Goal: Task Accomplishment & Management: Complete application form

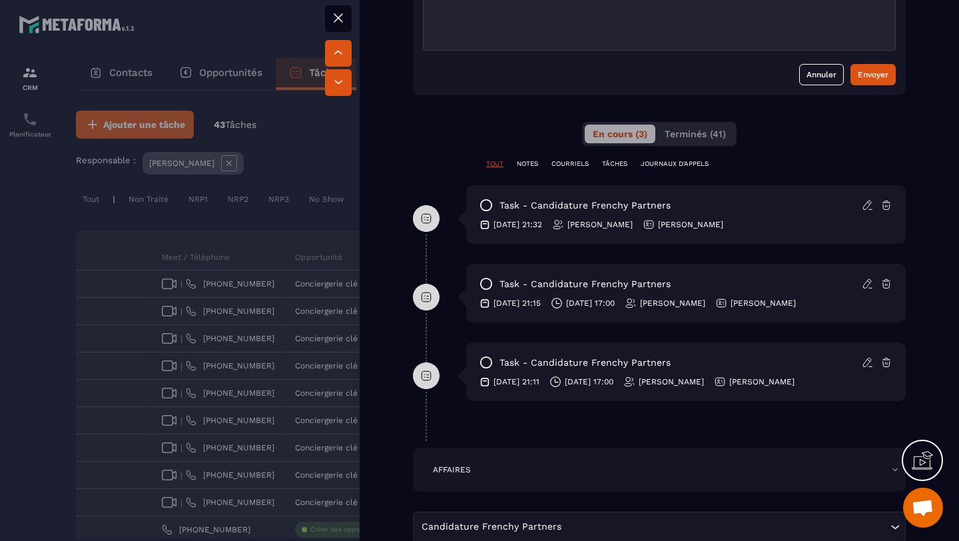
scroll to position [496, 0]
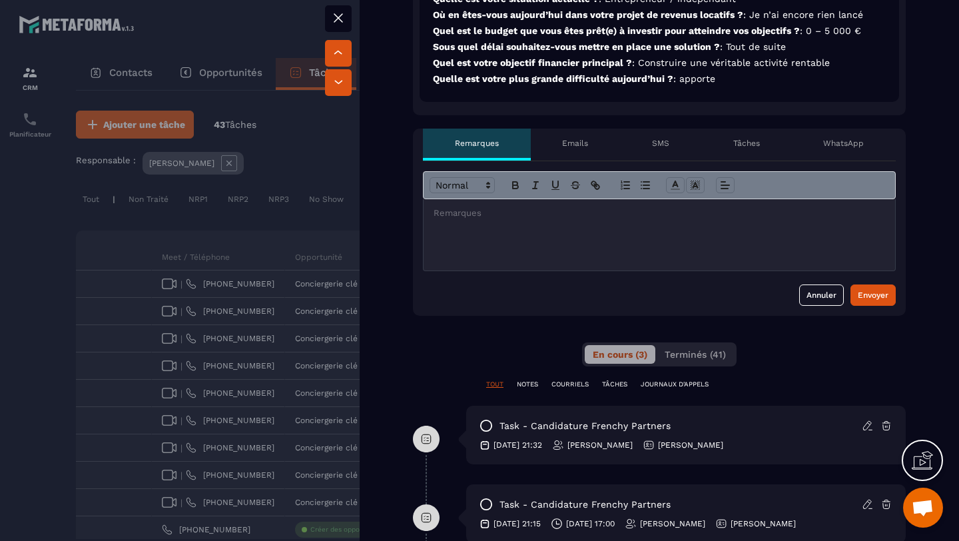
click at [687, 240] on div at bounding box center [658, 234] width 471 height 71
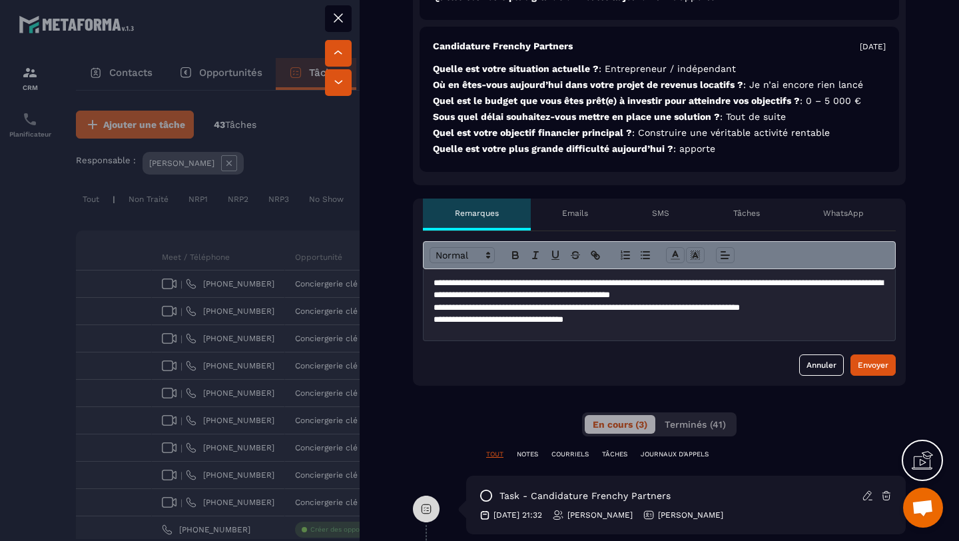
scroll to position [421, 0]
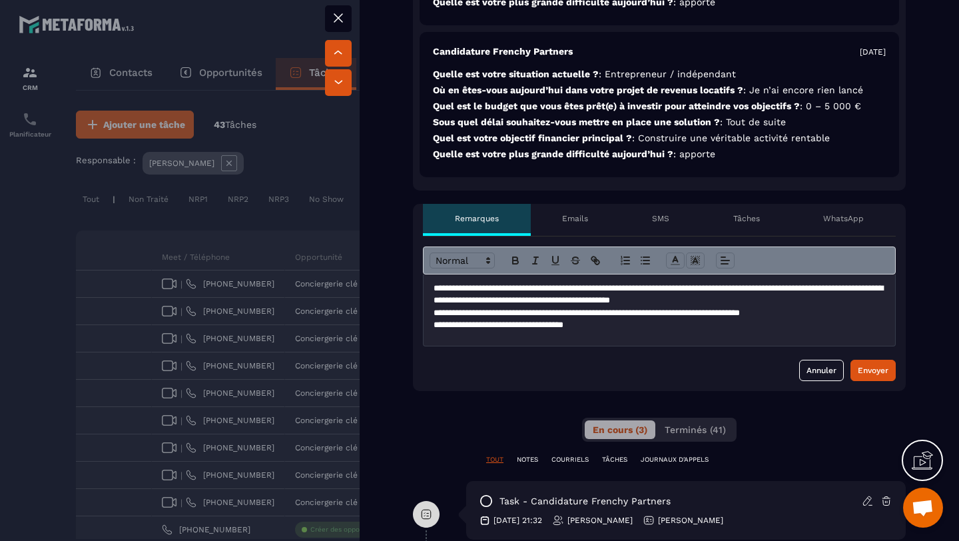
click at [924, 198] on div "Non traité injoignable Closing en cours Contrat envoyé Responsable [PERSON_NAME…" at bounding box center [659, 402] width 599 height 1539
click at [692, 327] on p "**********" at bounding box center [658, 325] width 451 height 12
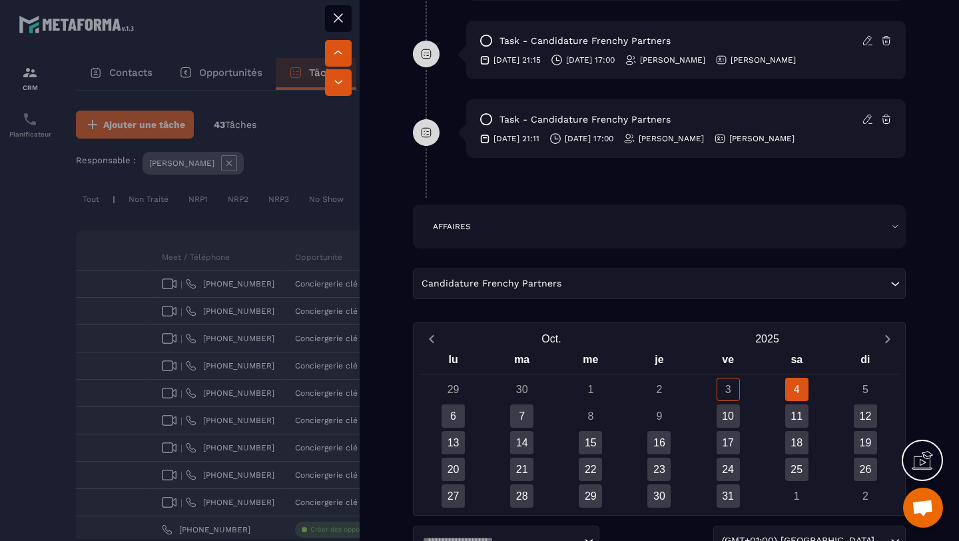
scroll to position [1052, 0]
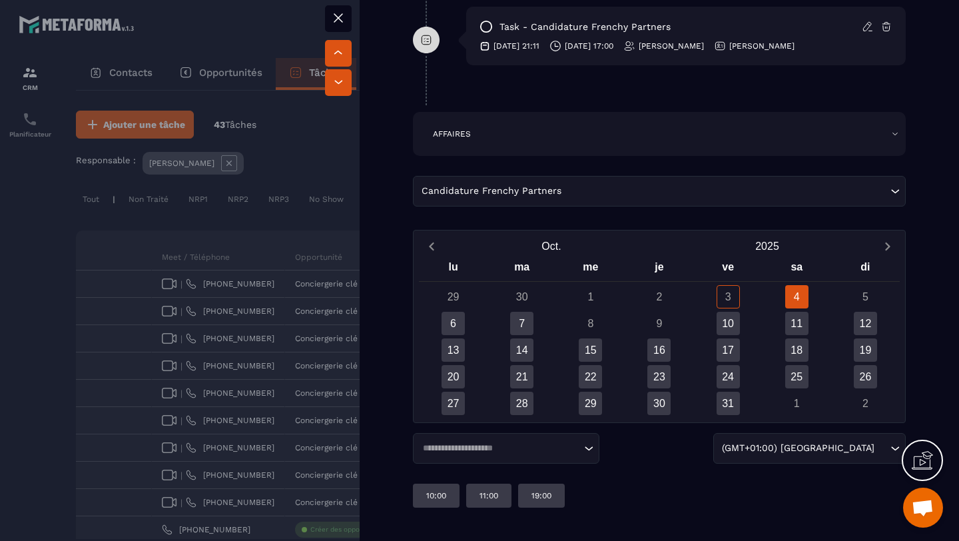
click at [762, 208] on div "Candidature Frenchy Partners Loading..." at bounding box center [659, 196] width 493 height 41
click at [754, 198] on div "Candidature Frenchy Partners Loading..." at bounding box center [659, 191] width 493 height 31
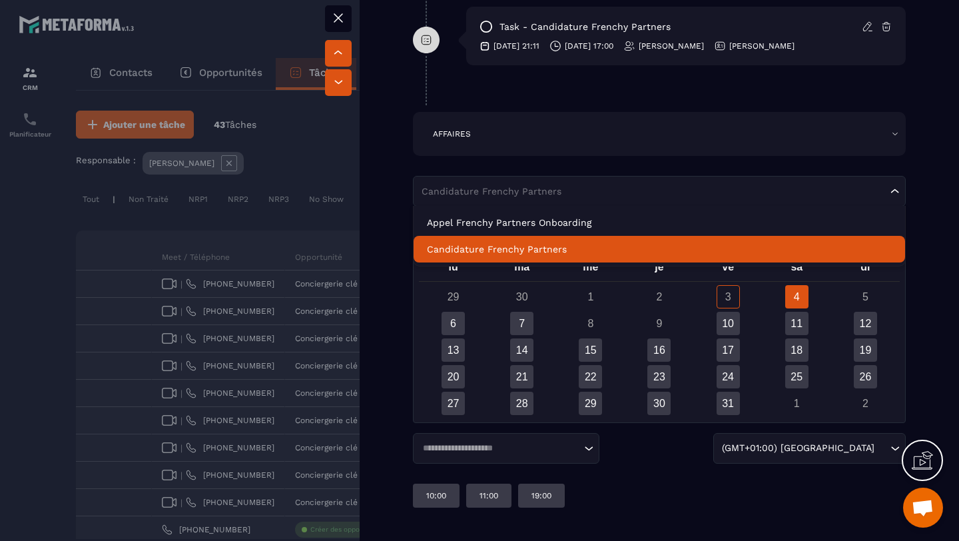
click at [742, 247] on p "Candidature Frenchy Partners" at bounding box center [659, 248] width 465 height 13
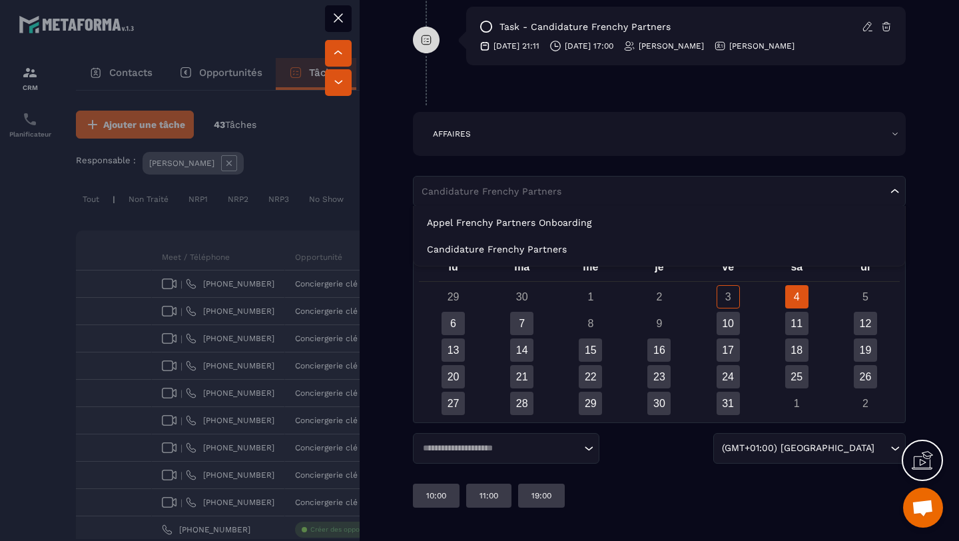
click at [818, 197] on input "Search for option" at bounding box center [652, 190] width 469 height 13
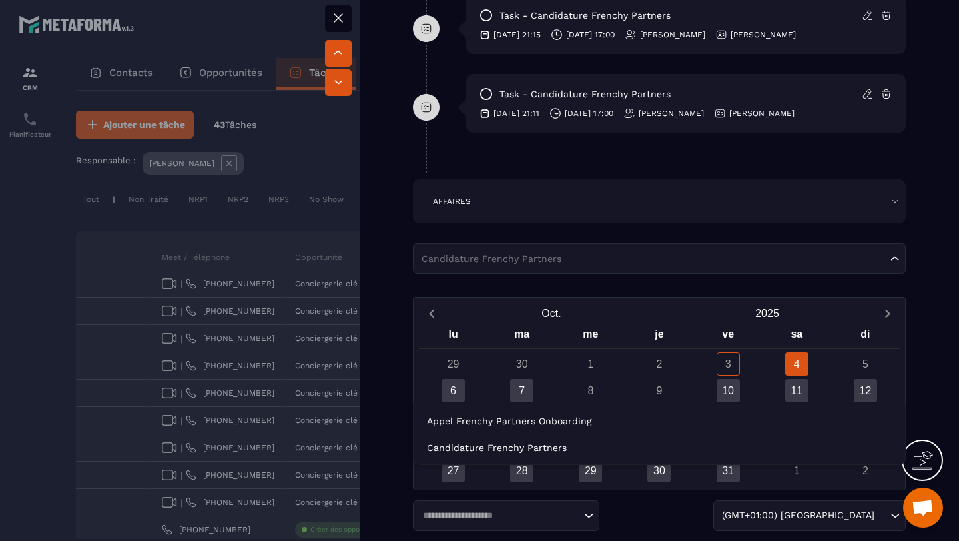
scroll to position [1016, 0]
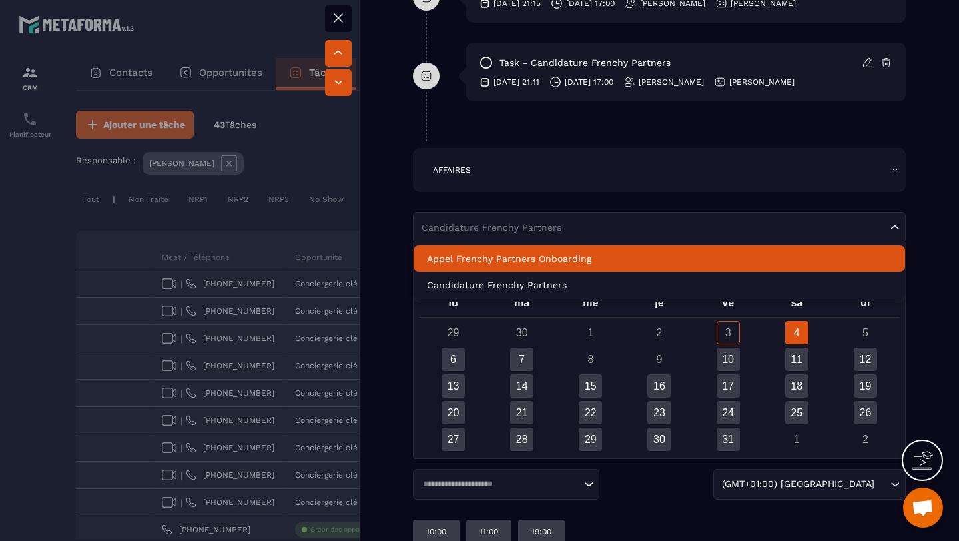
click at [828, 157] on div "AFFAIRES" at bounding box center [659, 170] width 493 height 44
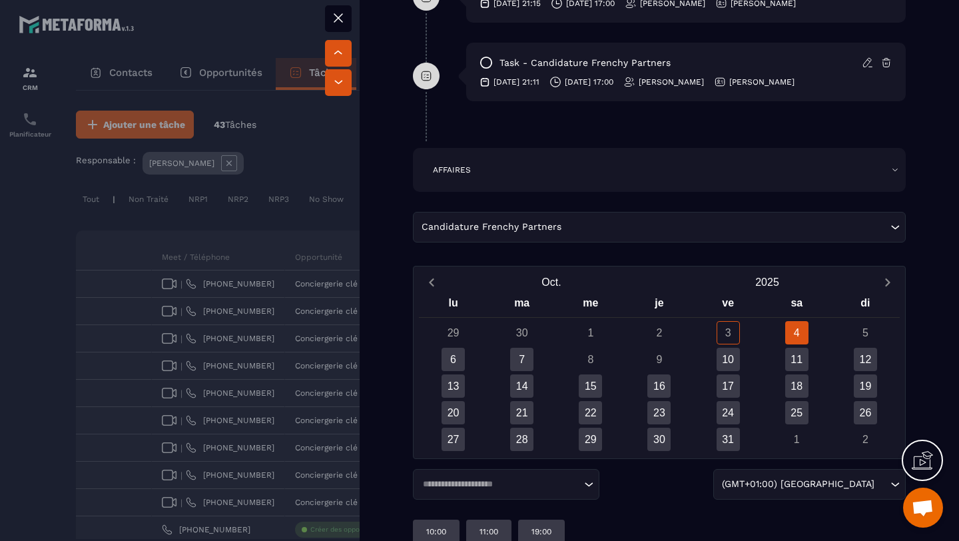
click at [818, 226] on input "Search for option" at bounding box center [725, 227] width 323 height 15
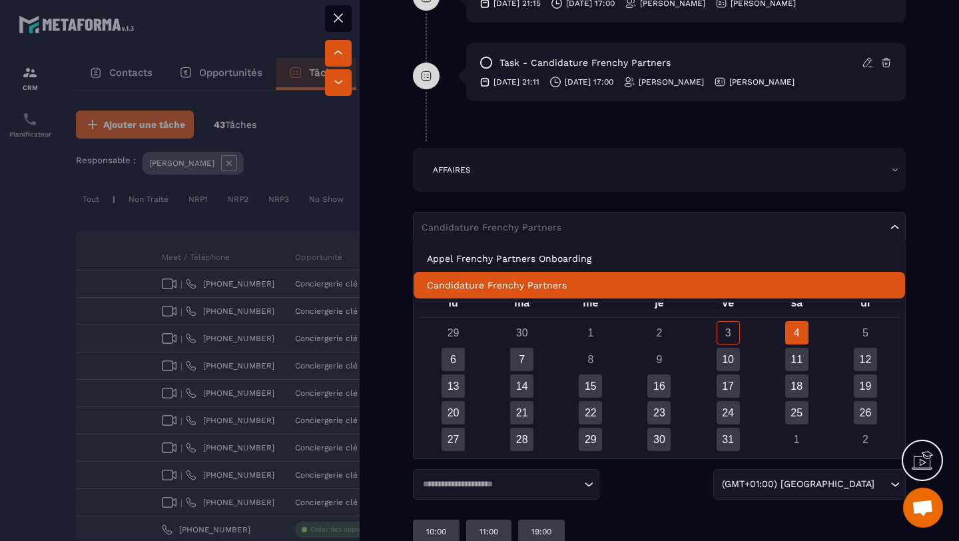
click at [759, 290] on p "Candidature Frenchy Partners" at bounding box center [659, 284] width 465 height 13
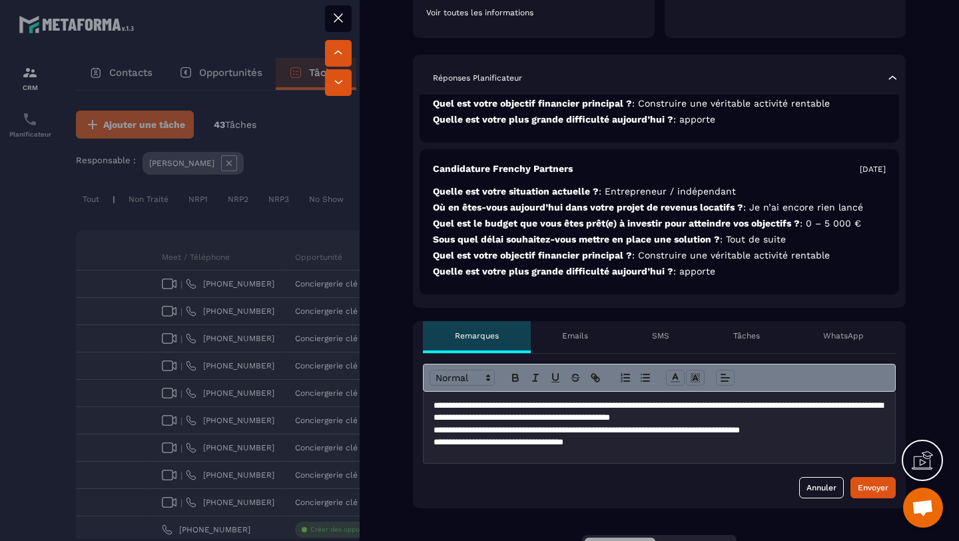
scroll to position [305, 0]
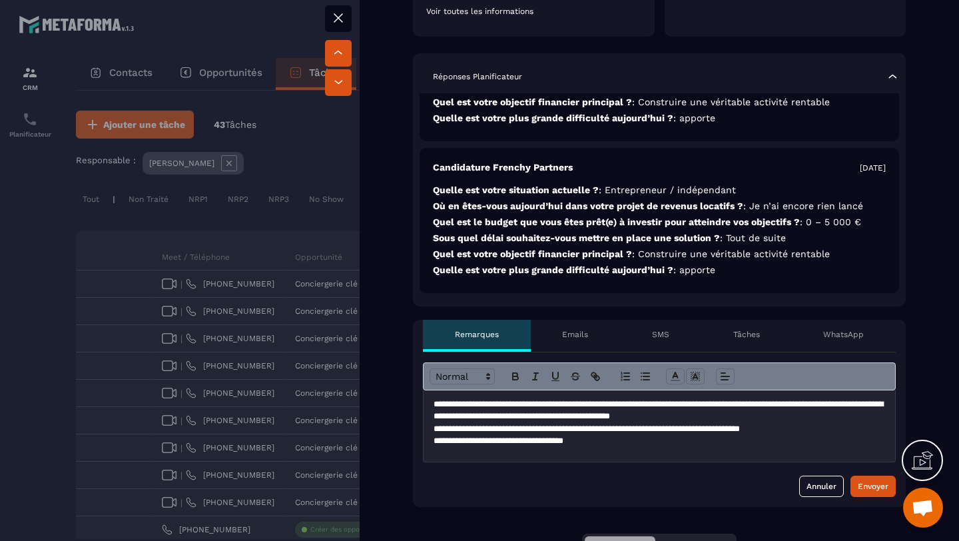
click at [767, 428] on p "**********" at bounding box center [658, 429] width 451 height 12
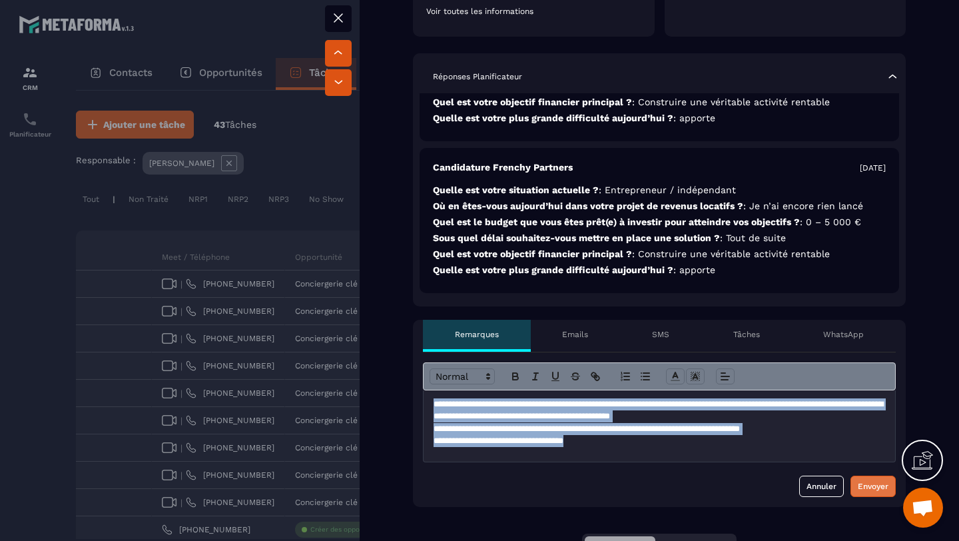
click at [862, 486] on div "Envoyer" at bounding box center [873, 485] width 31 height 13
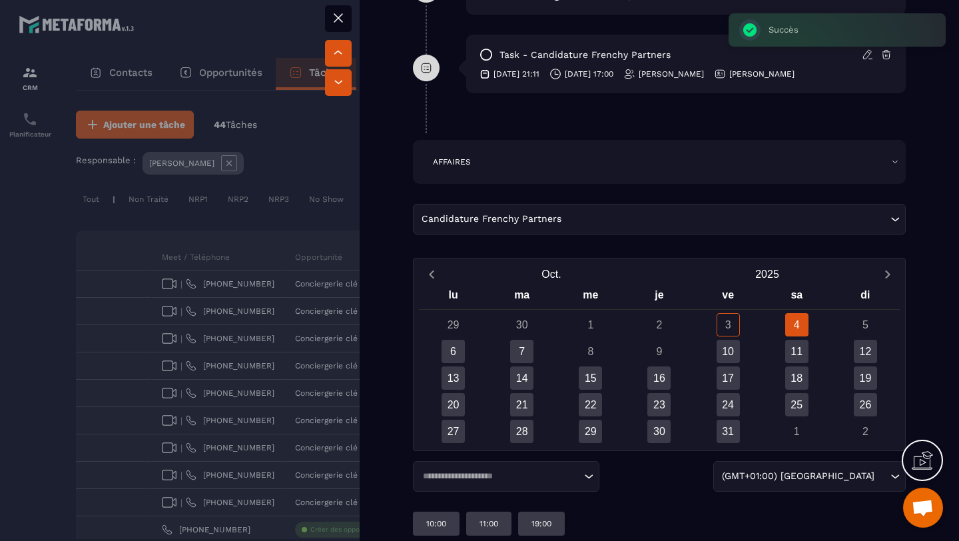
scroll to position [1195, 0]
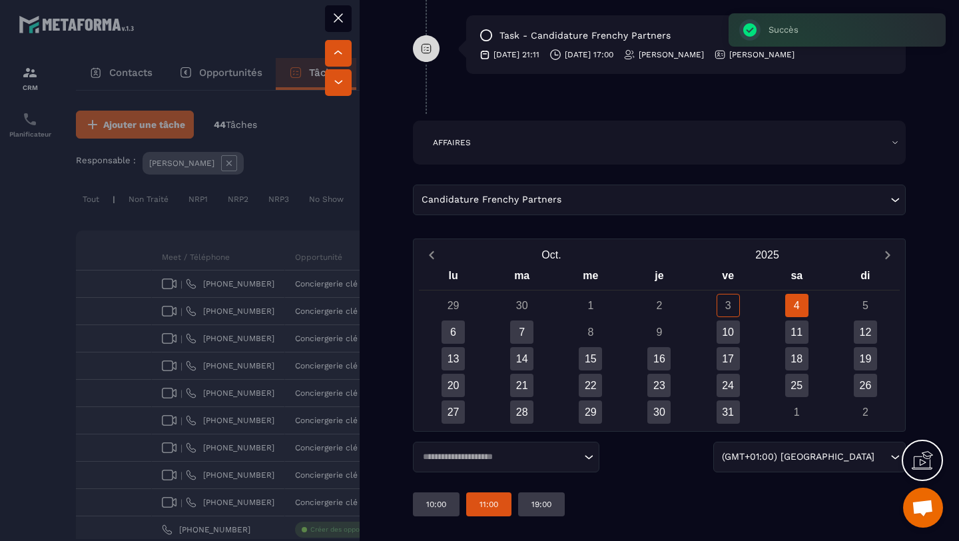
click at [487, 499] on p "11:00" at bounding box center [488, 504] width 19 height 11
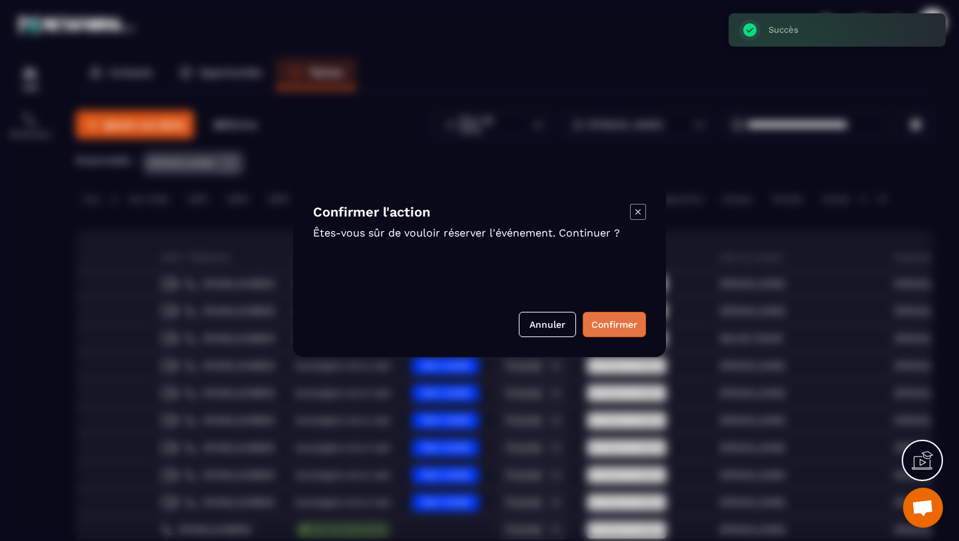
click at [609, 313] on button "Confirmer" at bounding box center [614, 324] width 63 height 25
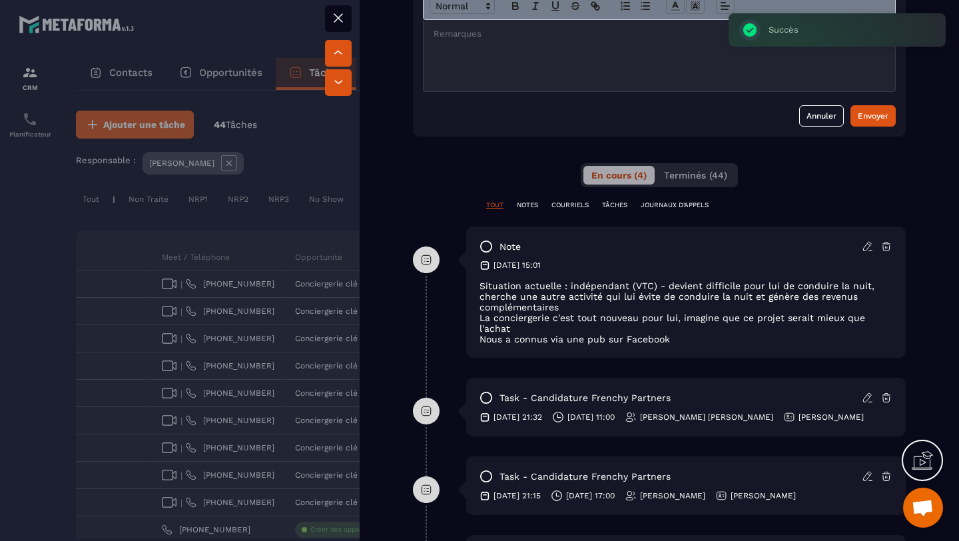
scroll to position [687, 0]
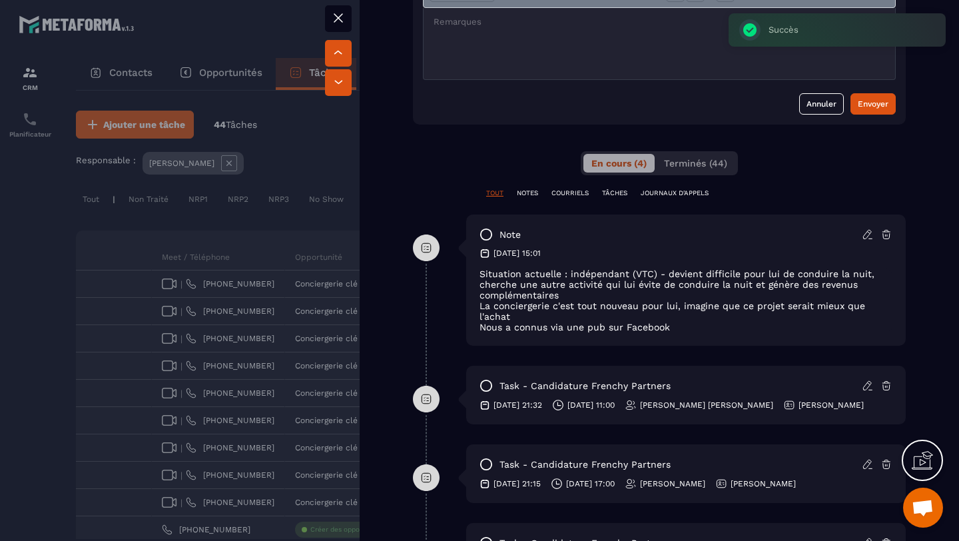
click at [699, 174] on div "En cours (4) Terminés (44)" at bounding box center [659, 163] width 157 height 24
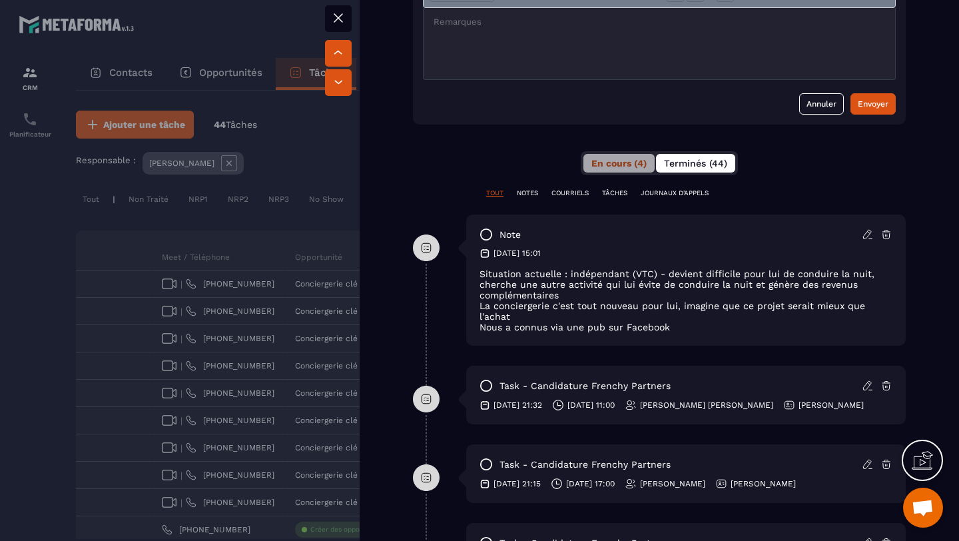
click at [693, 160] on span "Terminés (44)" at bounding box center [695, 163] width 63 height 11
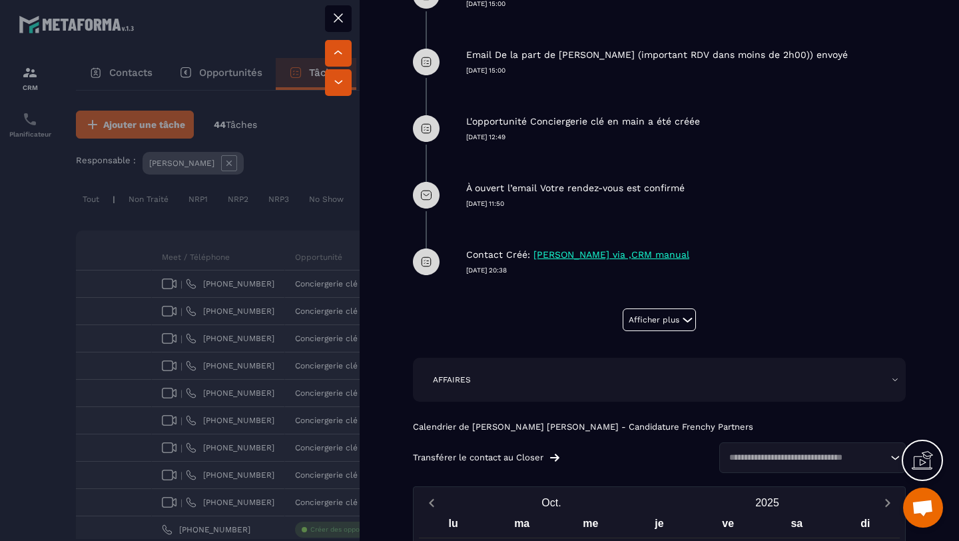
scroll to position [796, 0]
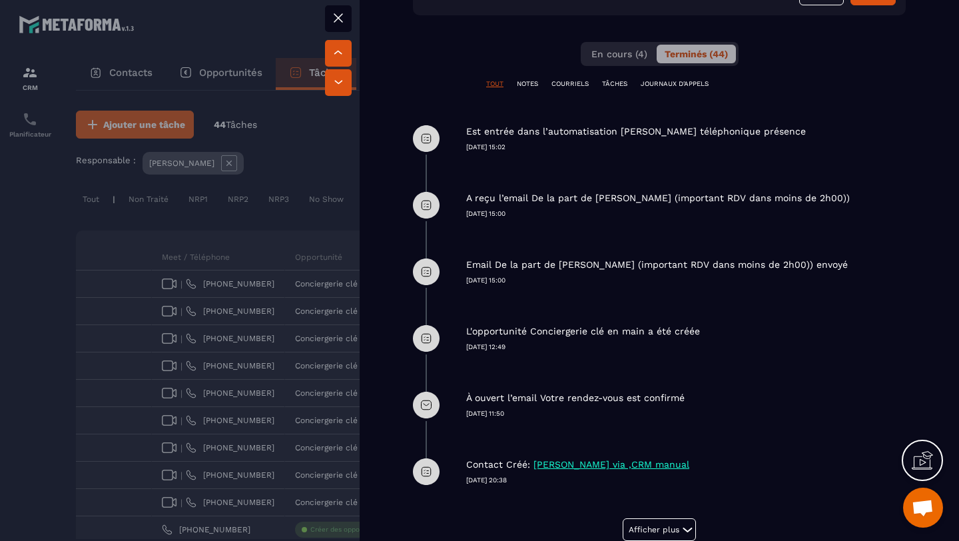
click at [175, 338] on div at bounding box center [479, 270] width 959 height 541
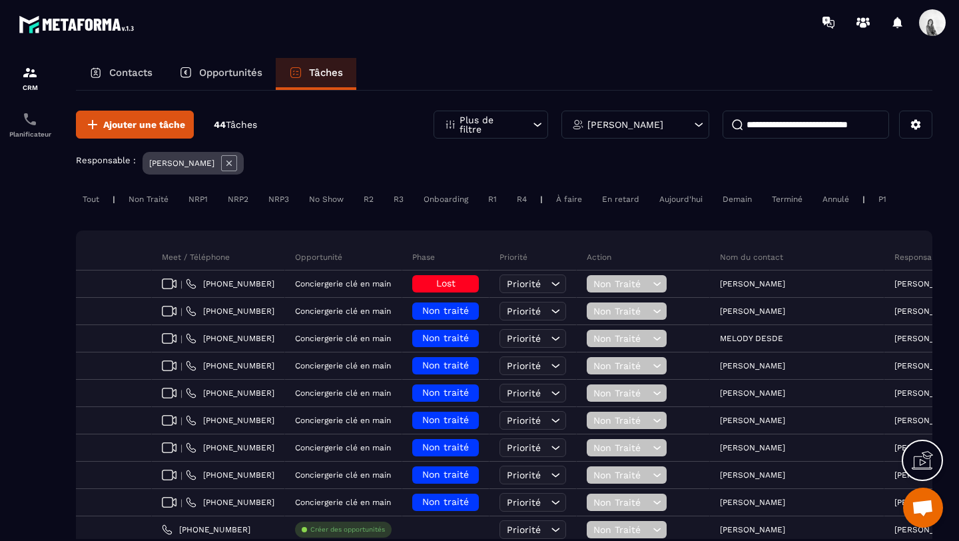
click at [228, 162] on icon at bounding box center [229, 163] width 16 height 16
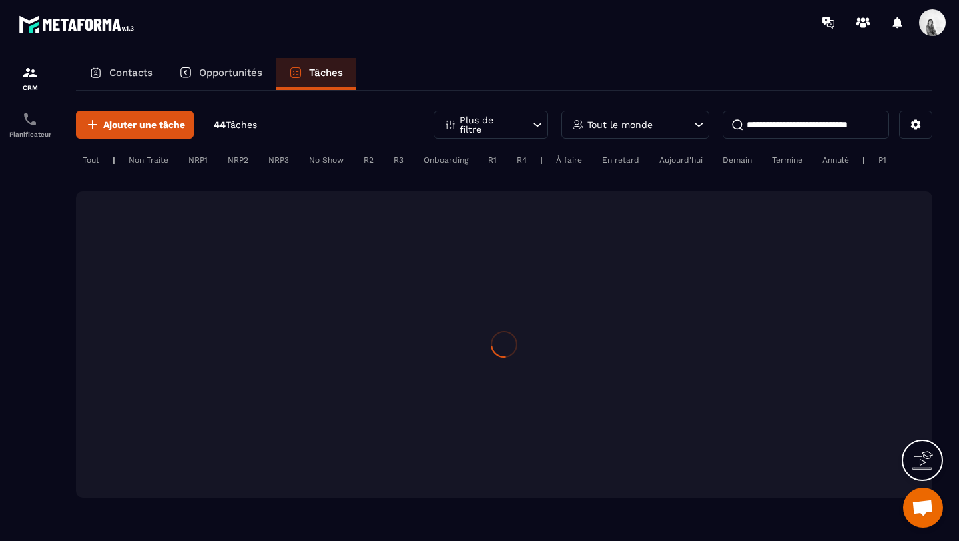
click at [814, 133] on input at bounding box center [805, 125] width 166 height 28
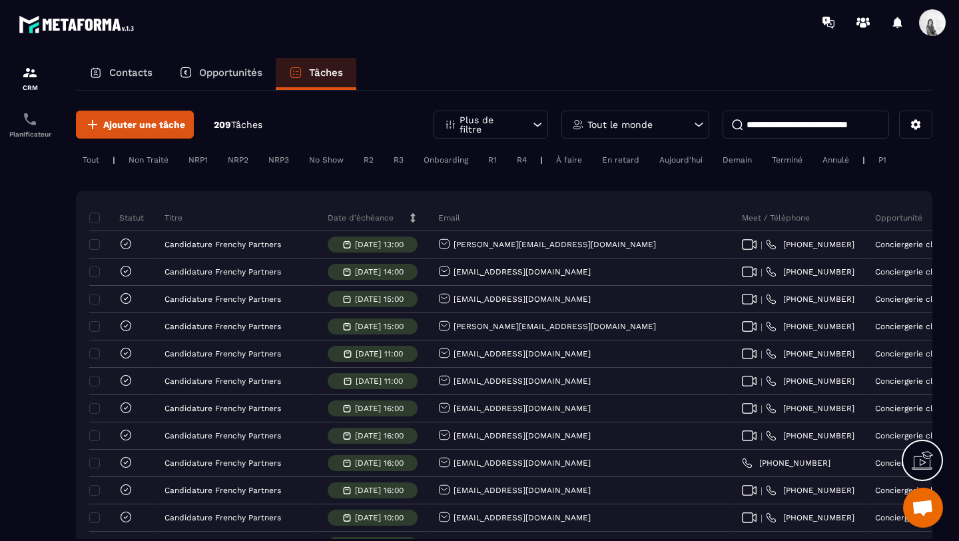
type input "*"
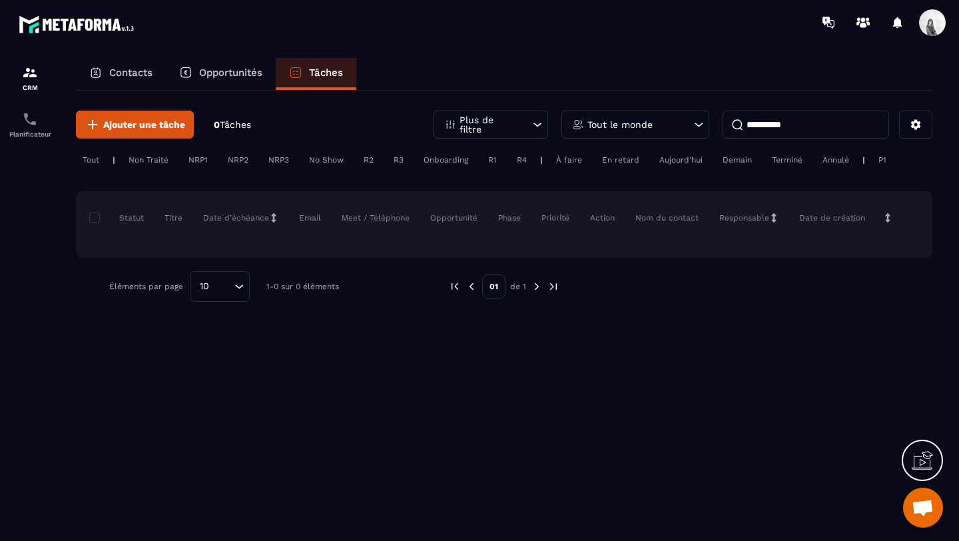
click at [812, 124] on input "**********" at bounding box center [805, 125] width 166 height 28
type input "*******"
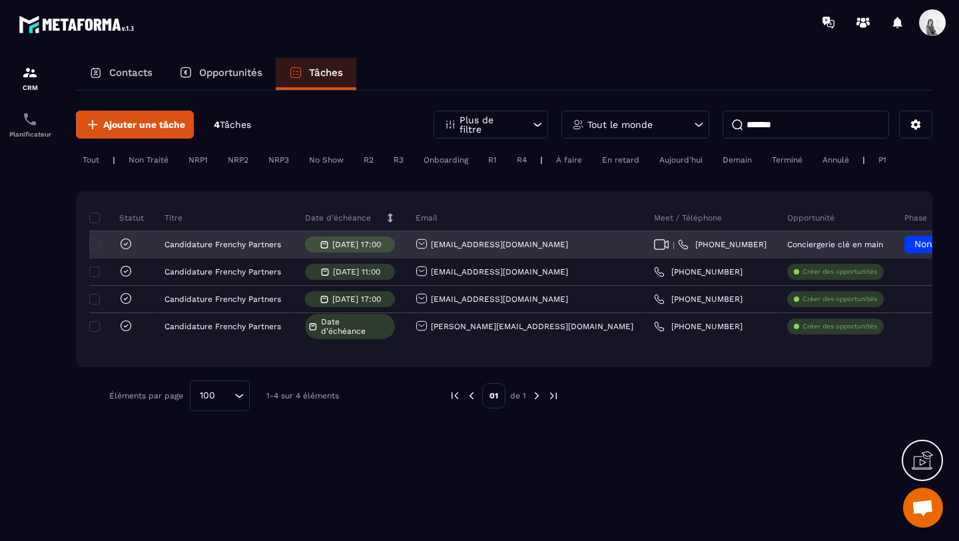
click at [368, 243] on p "[DATE] 17:00" at bounding box center [356, 244] width 49 height 9
